Goal: Information Seeking & Learning: Learn about a topic

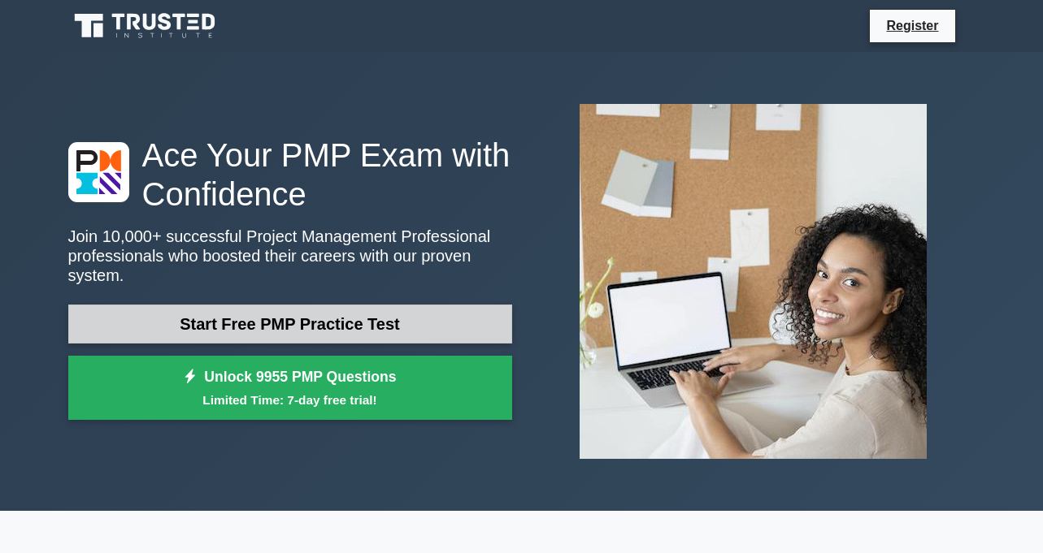
click at [312, 315] on link "Start Free PMP Practice Test" at bounding box center [290, 324] width 444 height 39
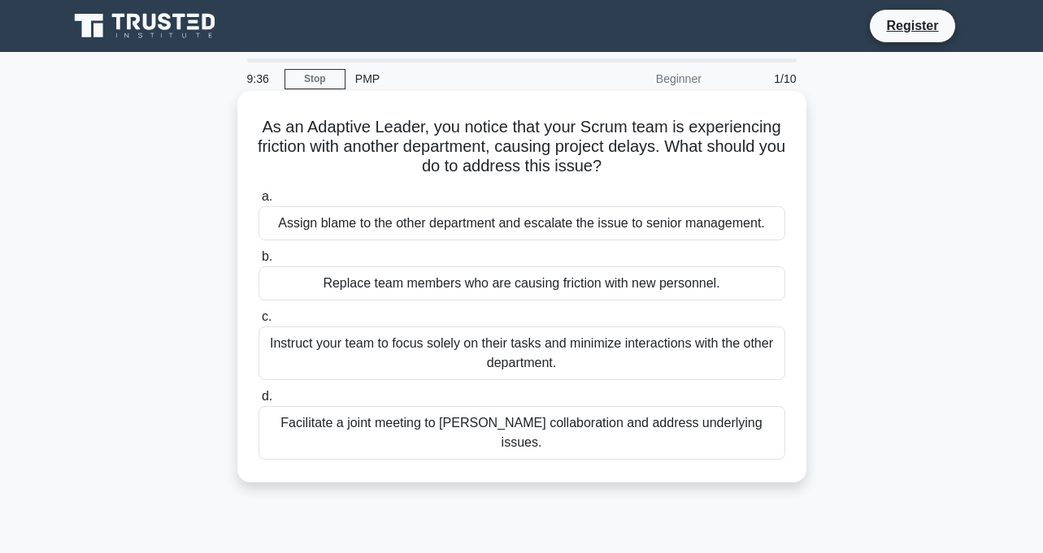
click at [521, 226] on div "Assign blame to the other department and escalate the issue to senior managemen…" at bounding box center [521, 223] width 527 height 34
click at [258, 202] on input "a. Assign blame to the other department and escalate the issue to senior manage…" at bounding box center [258, 197] width 0 height 11
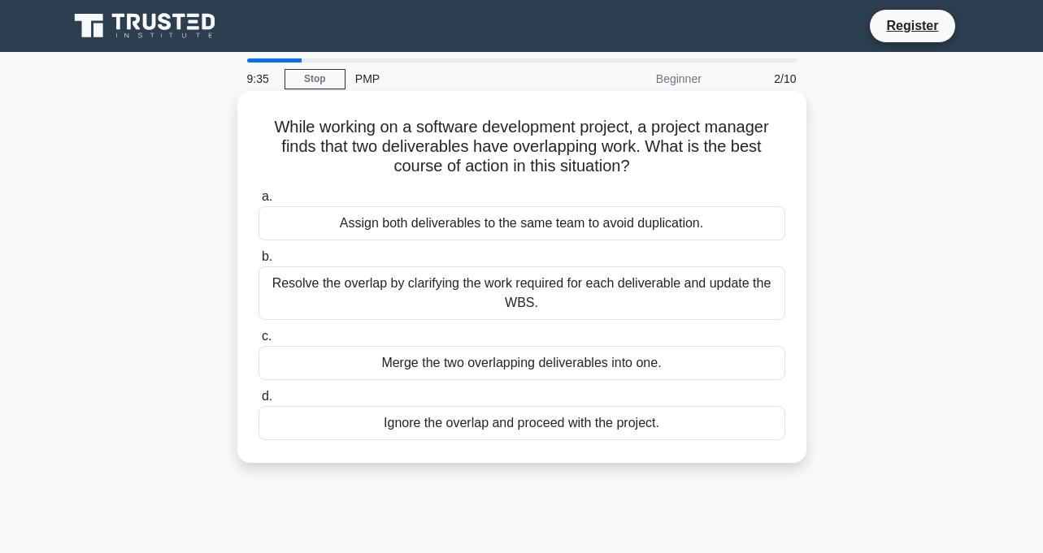
click at [521, 220] on div "Assign both deliverables to the same team to avoid duplication." at bounding box center [521, 223] width 527 height 34
click at [258, 202] on input "a. Assign both deliverables to the same team to avoid duplication." at bounding box center [258, 197] width 0 height 11
